Goal: Task Accomplishment & Management: Manage account settings

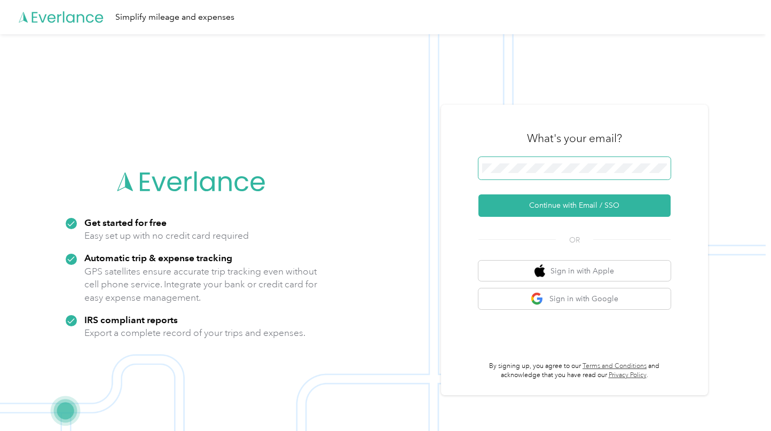
click at [555, 173] on span at bounding box center [575, 168] width 192 height 22
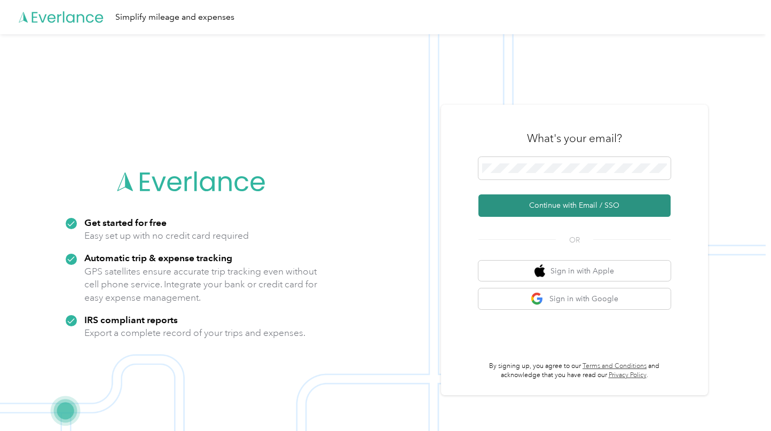
click at [560, 203] on button "Continue with Email / SSO" at bounding box center [575, 205] width 192 height 22
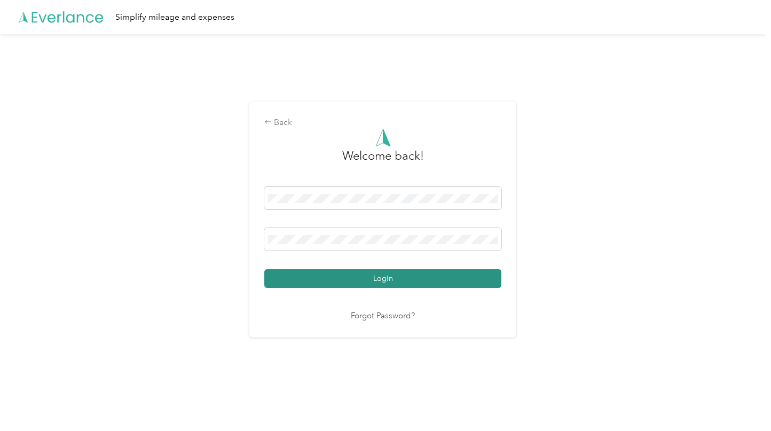
click at [393, 277] on button "Login" at bounding box center [382, 278] width 237 height 19
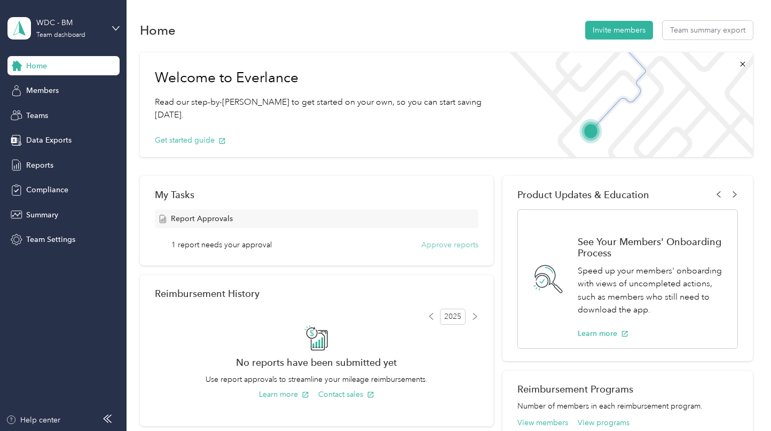
click at [438, 246] on button "Approve reports" at bounding box center [450, 244] width 57 height 11
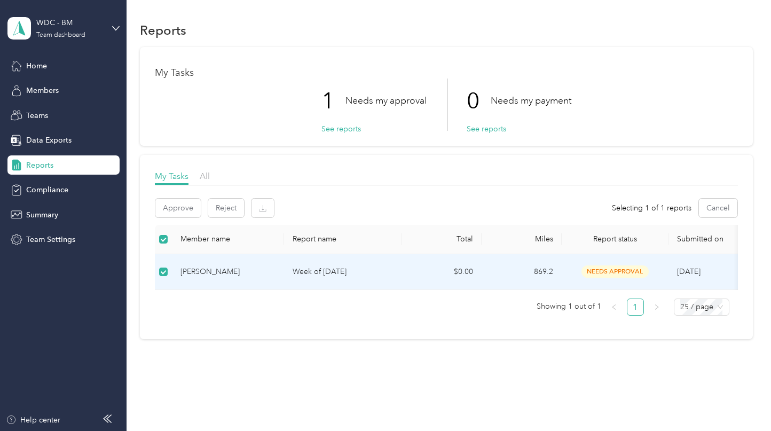
click at [328, 269] on p "Week of [DATE]" at bounding box center [343, 272] width 100 height 12
click at [188, 271] on div "[PERSON_NAME]" at bounding box center [228, 272] width 95 height 12
click at [222, 268] on div "[PERSON_NAME]" at bounding box center [228, 273] width 95 height 12
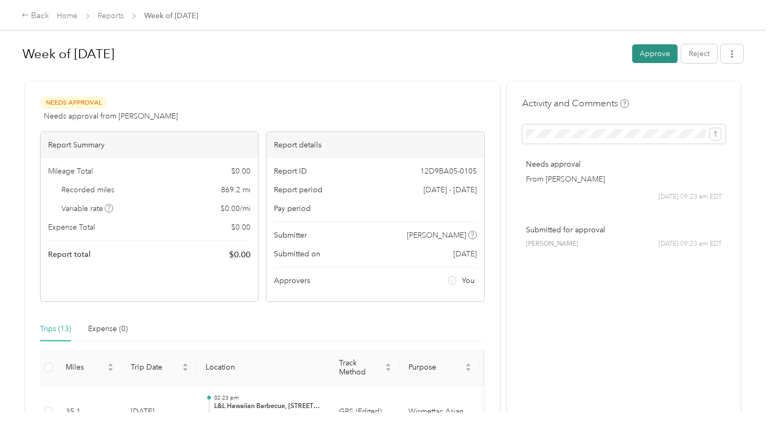
click at [650, 57] on button "Approve" at bounding box center [655, 53] width 45 height 19
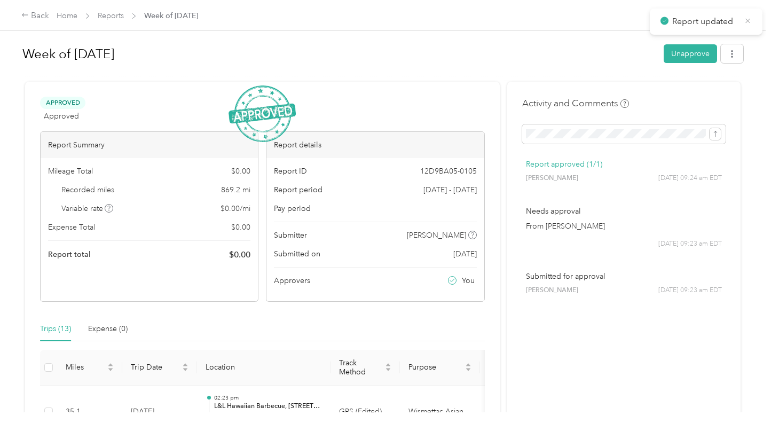
click at [747, 20] on icon at bounding box center [748, 21] width 8 height 10
click at [105, 16] on link "Reports" at bounding box center [111, 15] width 26 height 9
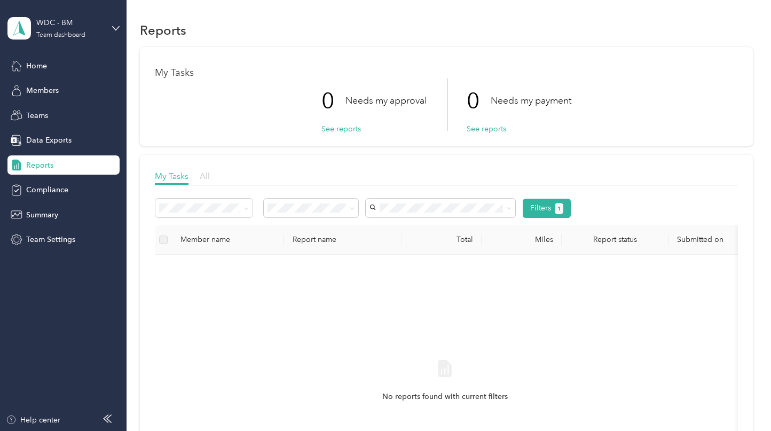
click at [207, 177] on span "All" at bounding box center [205, 176] width 10 height 10
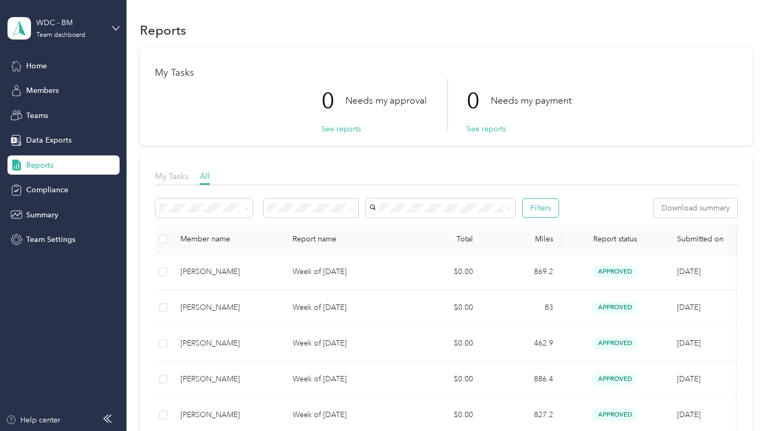
click at [552, 207] on button "Filters" at bounding box center [541, 208] width 36 height 19
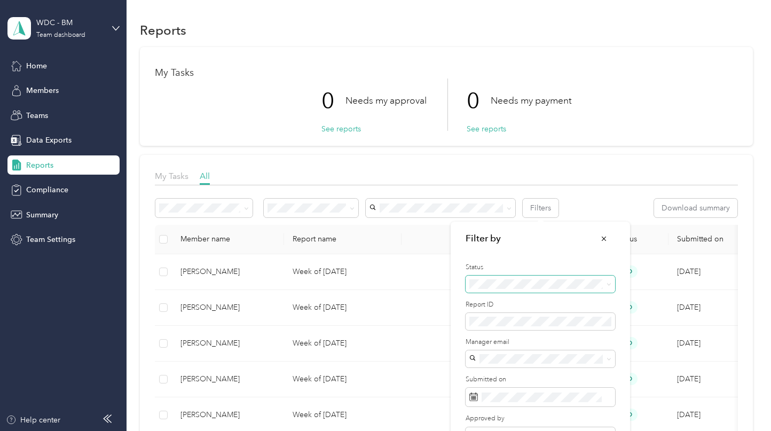
scroll to position [93, 0]
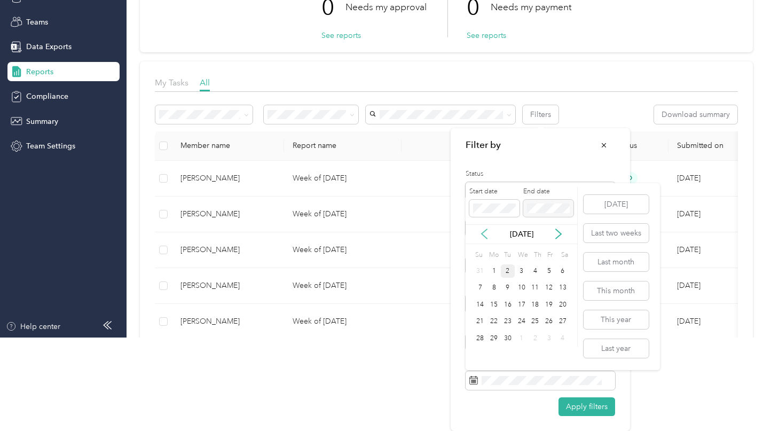
click at [483, 233] on icon at bounding box center [484, 235] width 5 height 10
click at [566, 336] on div "30" at bounding box center [563, 338] width 14 height 13
click at [559, 235] on icon at bounding box center [558, 234] width 11 height 11
click at [512, 271] on div "2" at bounding box center [508, 270] width 14 height 13
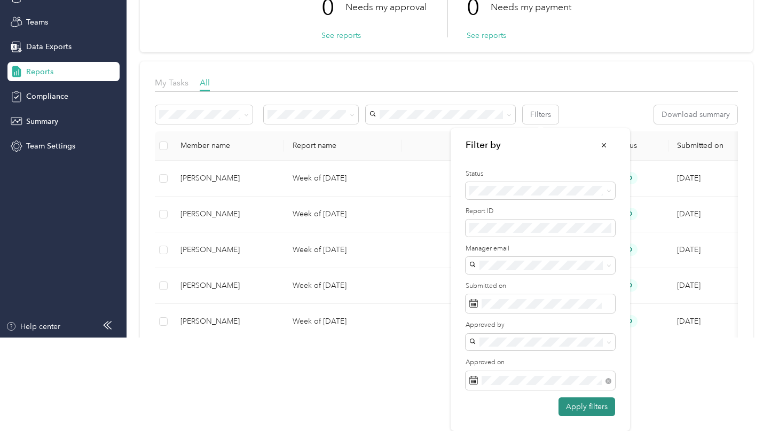
click at [579, 409] on button "Apply filters" at bounding box center [587, 406] width 57 height 19
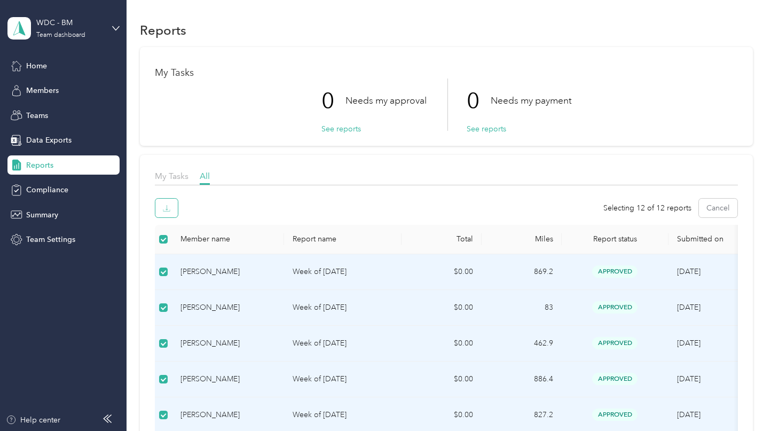
click at [169, 212] on icon "button" at bounding box center [166, 208] width 7 height 7
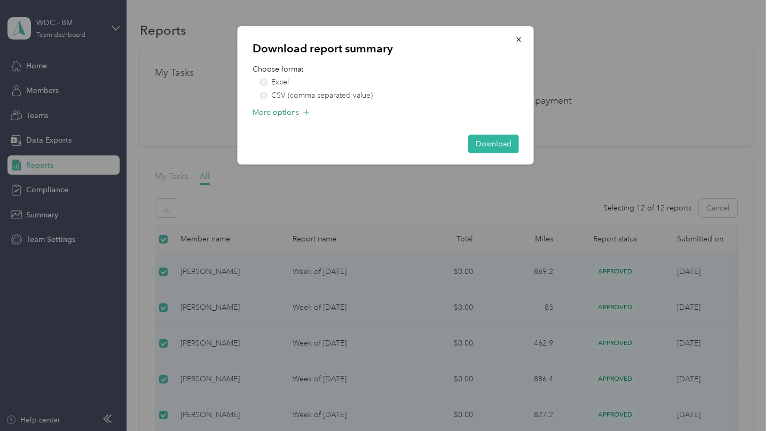
click at [289, 111] on span "More options" at bounding box center [276, 112] width 46 height 11
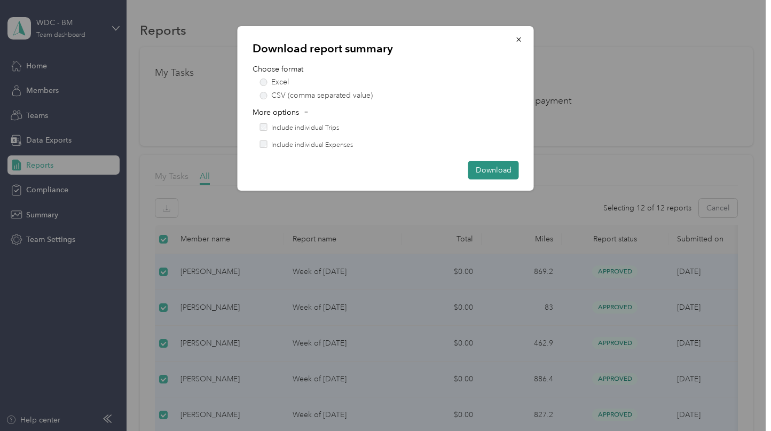
click at [472, 166] on button "Download" at bounding box center [494, 170] width 51 height 19
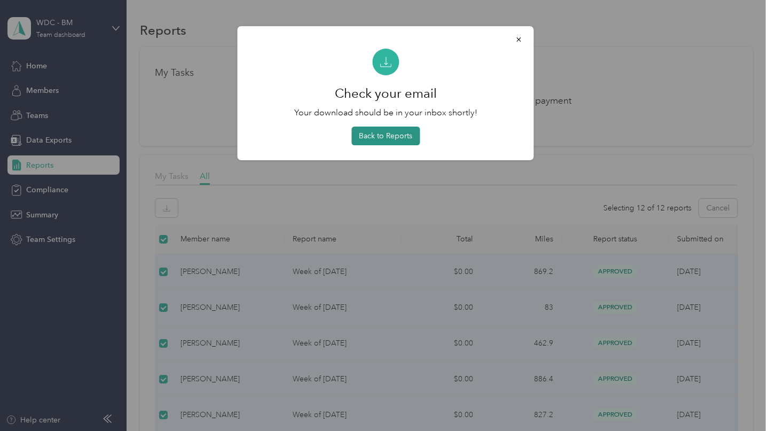
click at [403, 141] on button "Back to Reports" at bounding box center [386, 136] width 68 height 19
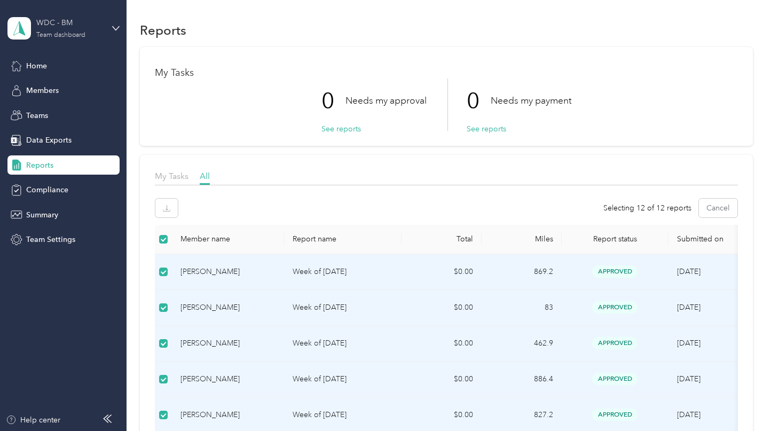
click at [71, 32] on div "Team dashboard" at bounding box center [60, 35] width 49 height 6
click at [57, 135] on div "Log out" at bounding box center [150, 136] width 270 height 19
